Goal: Task Accomplishment & Management: Use online tool/utility

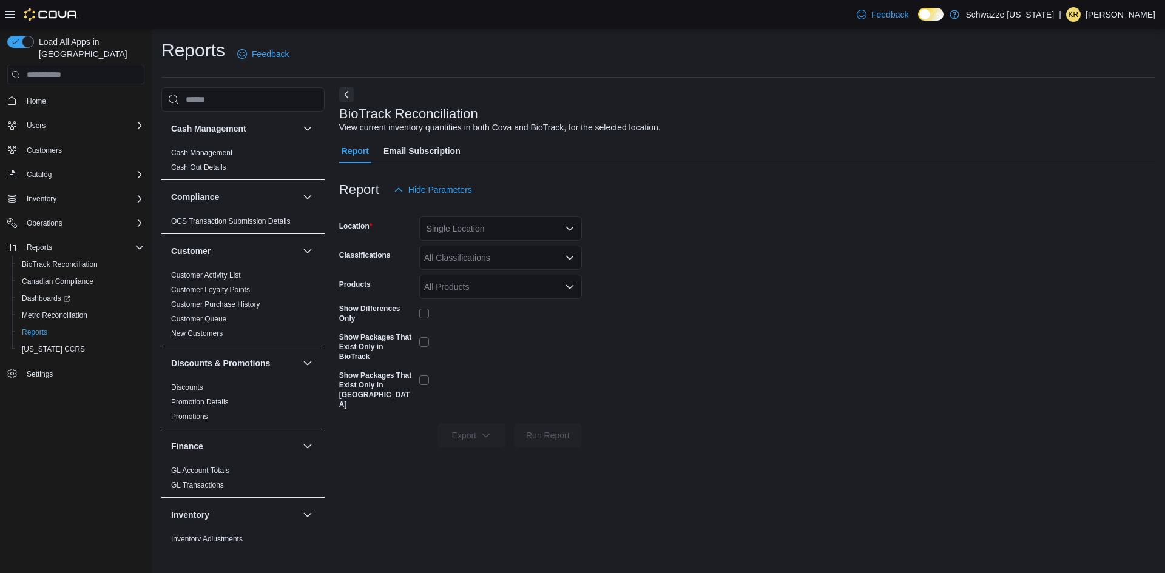
drag, startPoint x: 601, startPoint y: 16, endPoint x: 593, endPoint y: 16, distance: 7.9
click at [601, 16] on div "Feedback Dark Mode Schwazze [US_STATE] | KR [PERSON_NAME]" at bounding box center [582, 14] width 1165 height 29
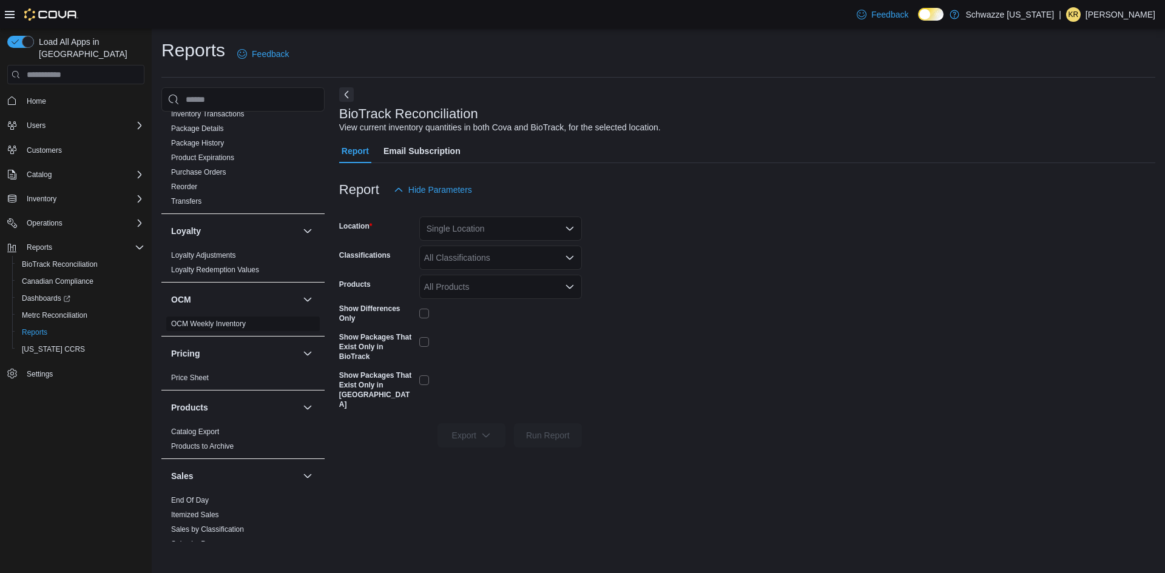
scroll to position [667, 0]
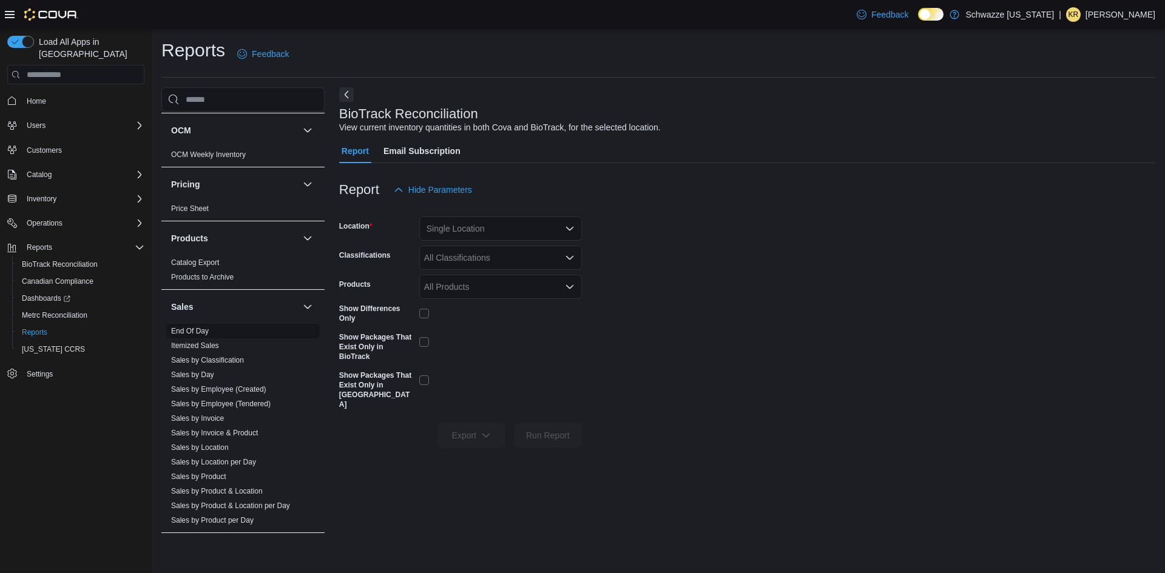
click at [185, 329] on link "End Of Day" at bounding box center [190, 331] width 38 height 8
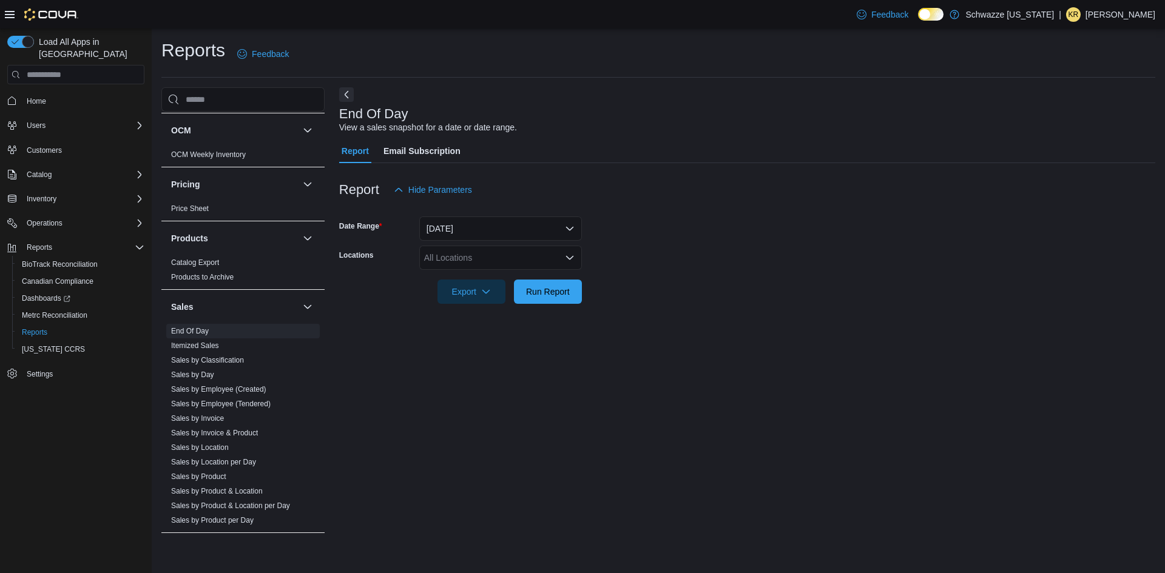
click at [469, 260] on div "All Locations" at bounding box center [500, 258] width 163 height 24
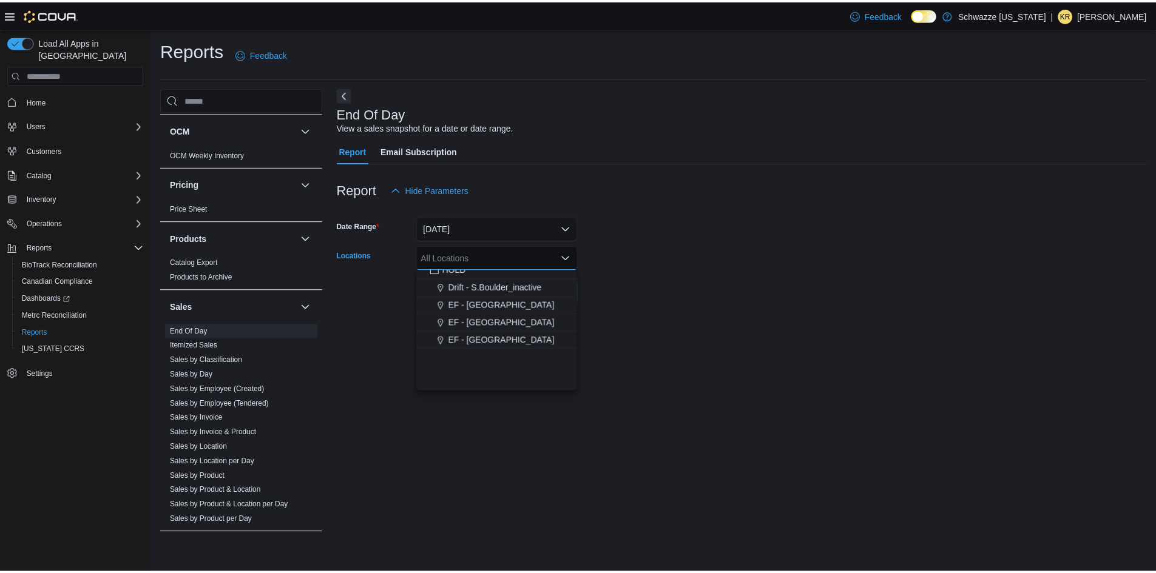
scroll to position [461, 0]
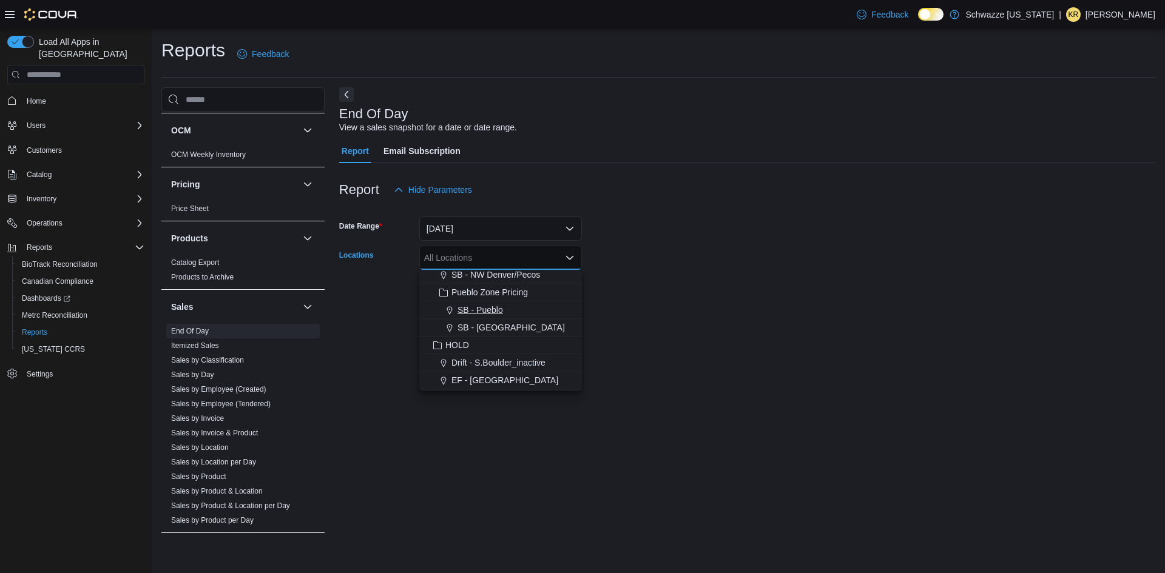
click at [482, 306] on span "SB - Pueblo" at bounding box center [479, 310] width 45 height 12
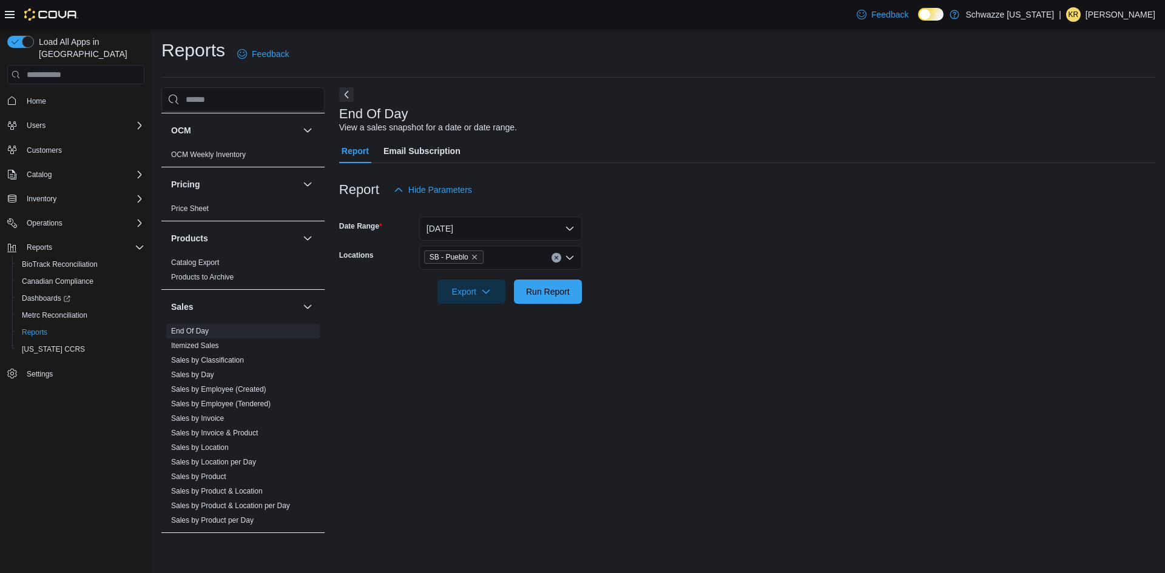
drag, startPoint x: 713, startPoint y: 318, endPoint x: 635, endPoint y: 320, distance: 77.7
click at [712, 318] on div at bounding box center [747, 311] width 816 height 15
click at [551, 293] on span "Run Report" at bounding box center [548, 291] width 44 height 12
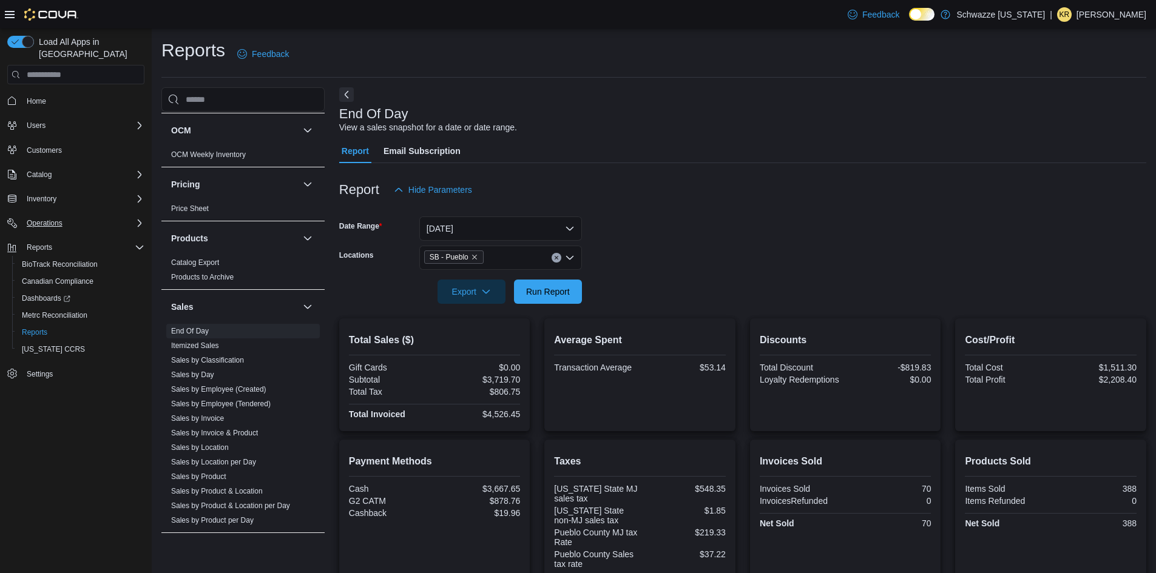
click at [69, 216] on div "Operations" at bounding box center [83, 223] width 123 height 15
click at [141, 218] on icon "Complex example" at bounding box center [140, 223] width 10 height 10
click at [544, 286] on span "Run Report" at bounding box center [548, 291] width 44 height 12
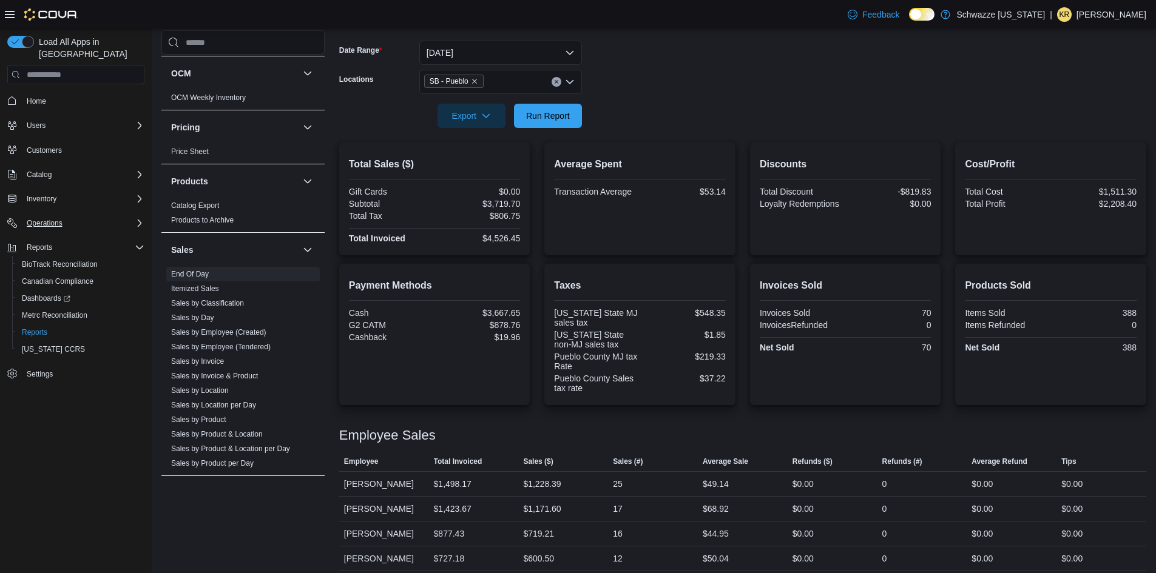
scroll to position [123, 0]
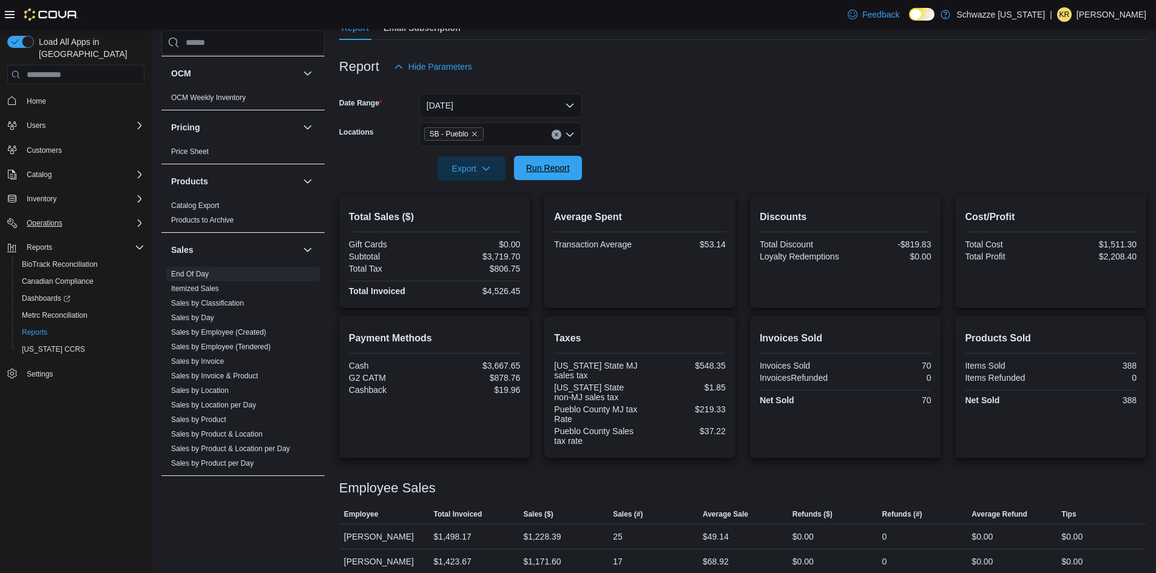
click at [548, 168] on span "Run Report" at bounding box center [548, 168] width 44 height 12
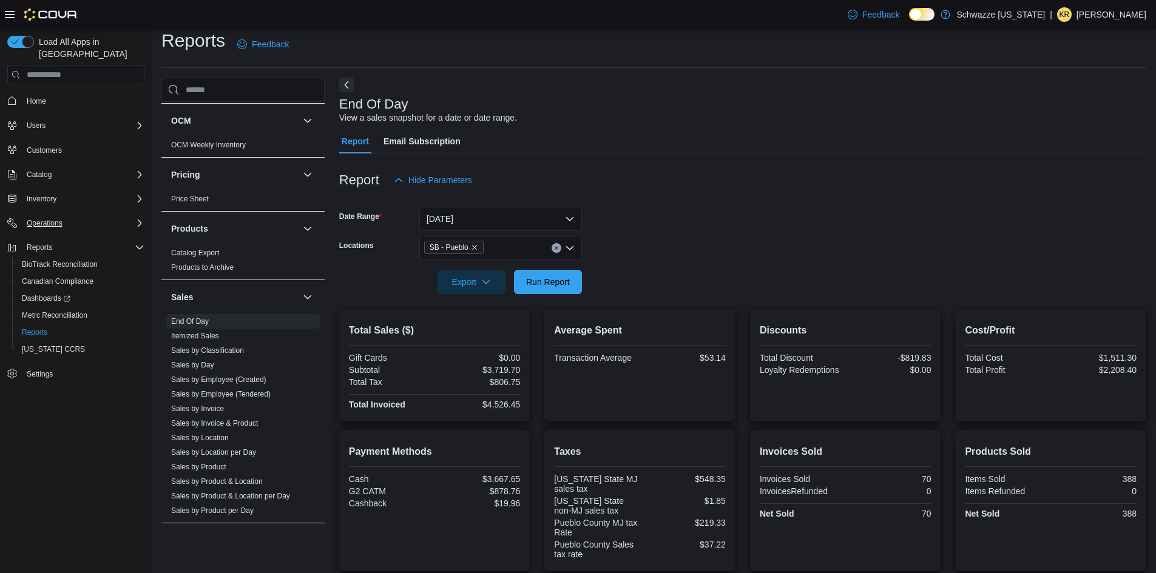
scroll to position [0, 0]
